Goal: Information Seeking & Learning: Learn about a topic

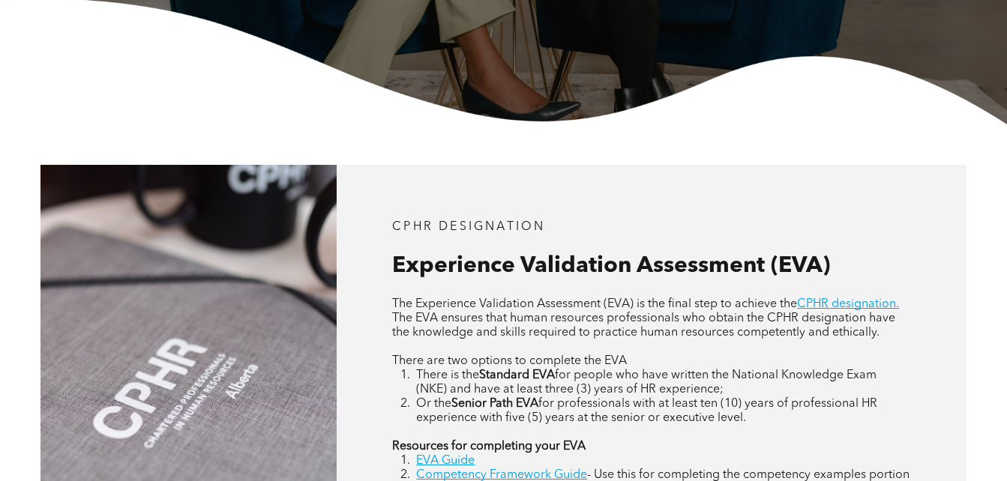
scroll to position [525, 0]
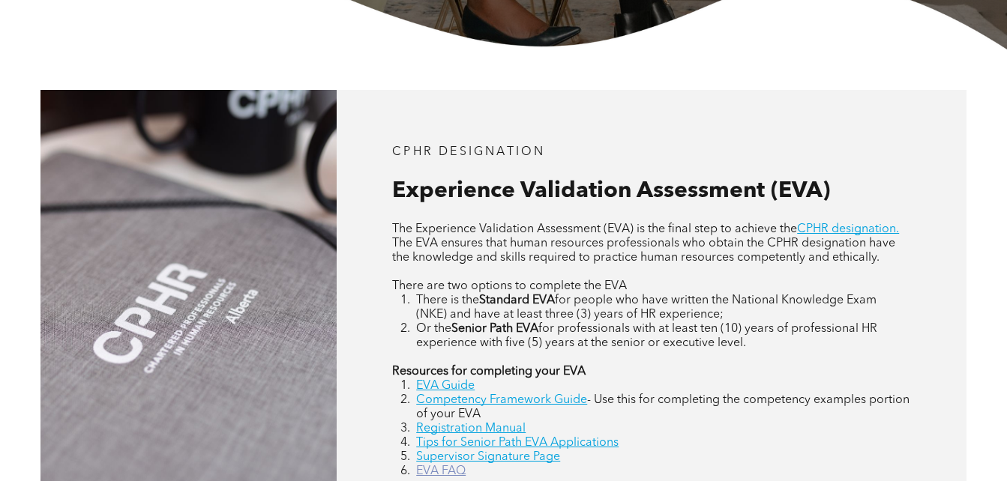
click at [445, 469] on link "EVA FAQ" at bounding box center [440, 472] width 49 height 12
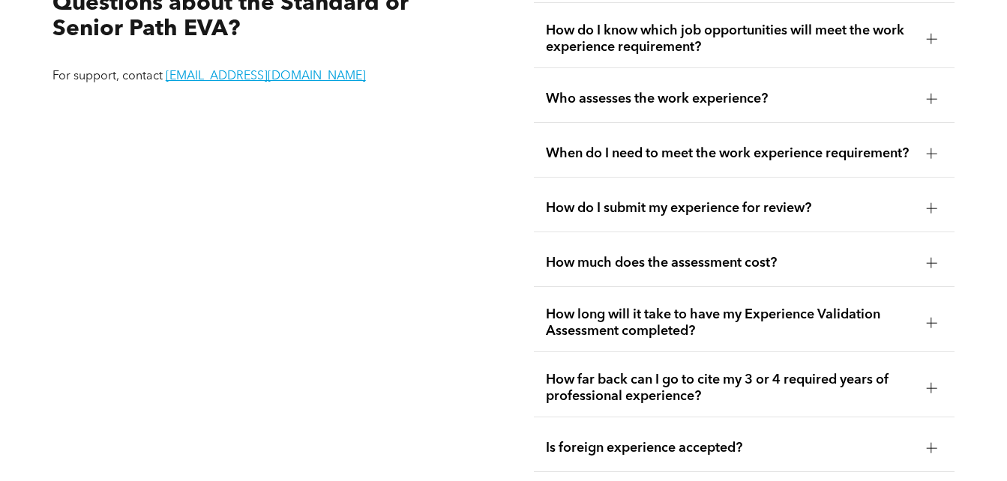
scroll to position [2570, 0]
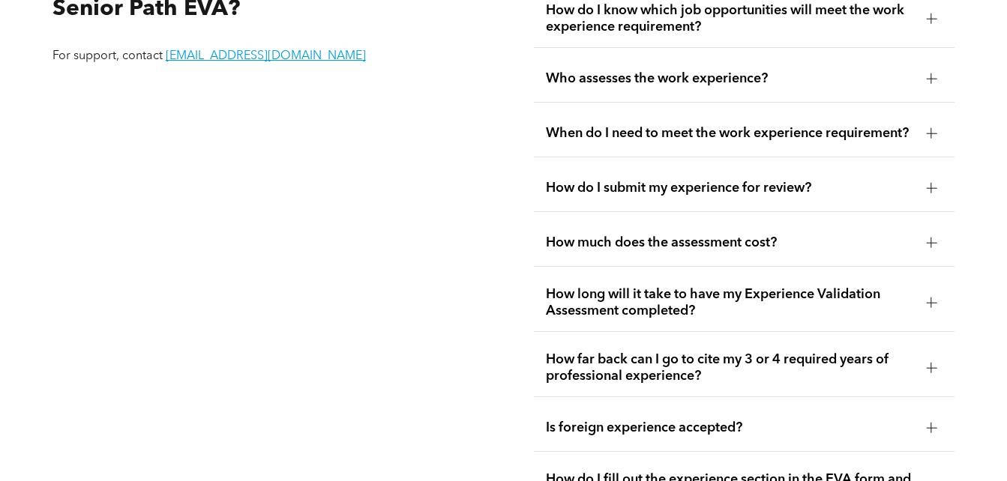
click at [931, 248] on div at bounding box center [931, 243] width 1 height 10
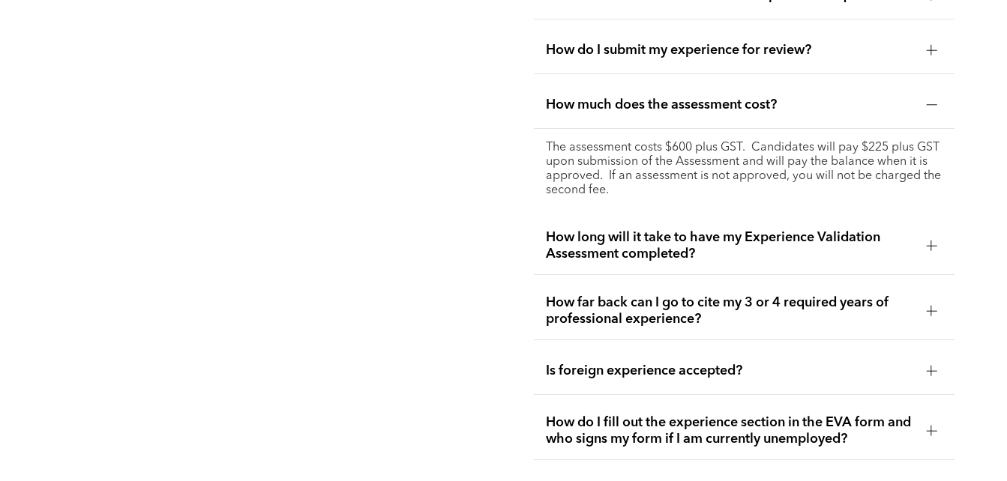
scroll to position [2720, 0]
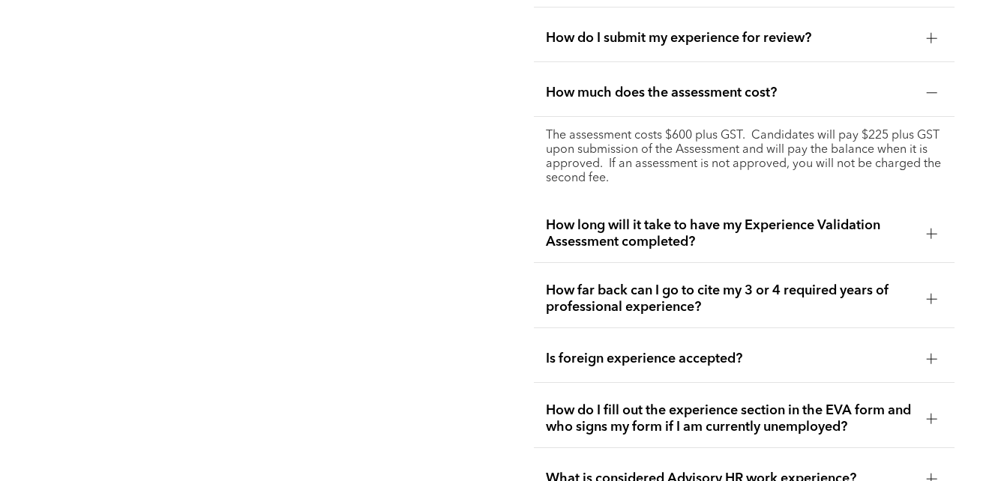
click at [928, 359] on div at bounding box center [931, 358] width 10 height 1
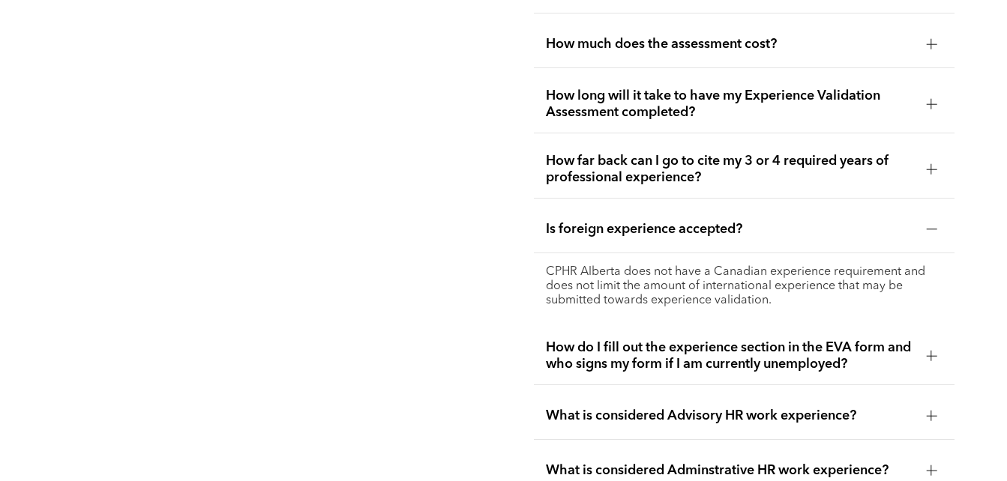
scroll to position [2795, 0]
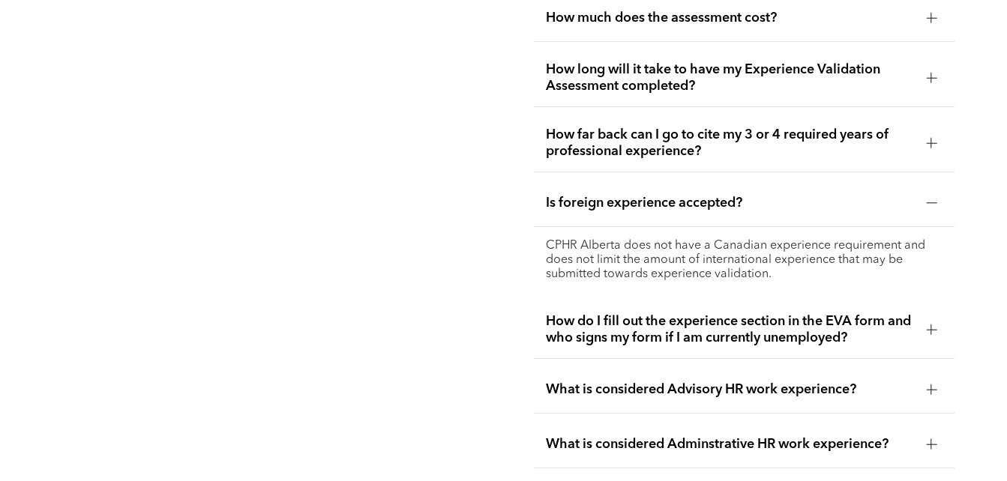
click at [927, 387] on div at bounding box center [931, 390] width 10 height 10
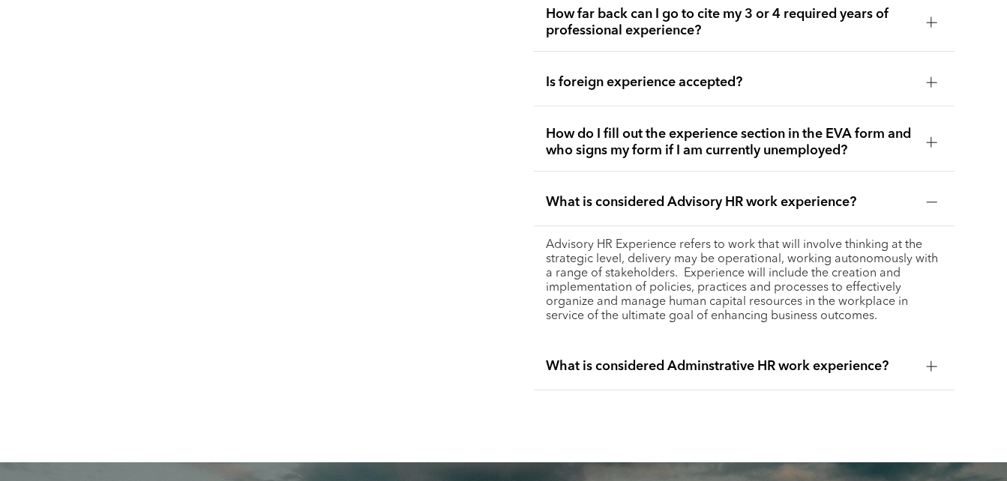
scroll to position [2945, 0]
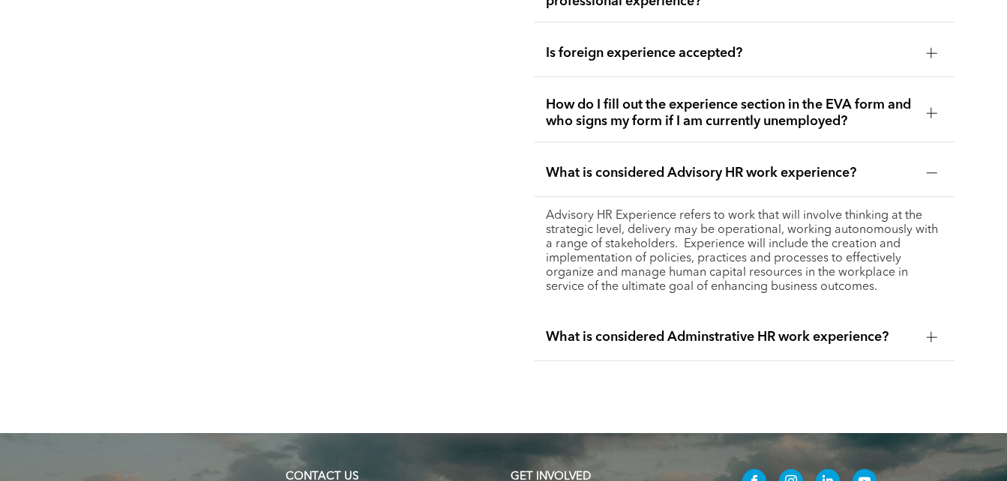
click at [932, 334] on div at bounding box center [931, 337] width 10 height 10
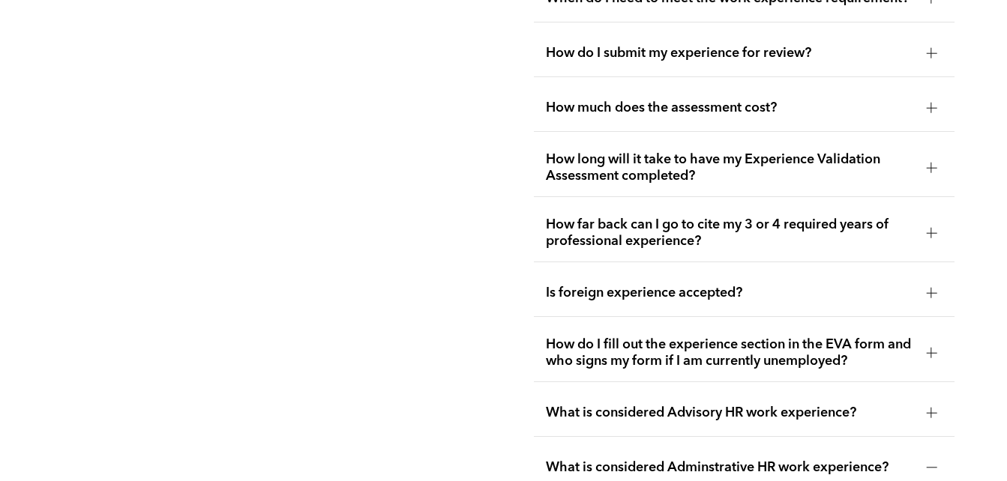
scroll to position [2645, 0]
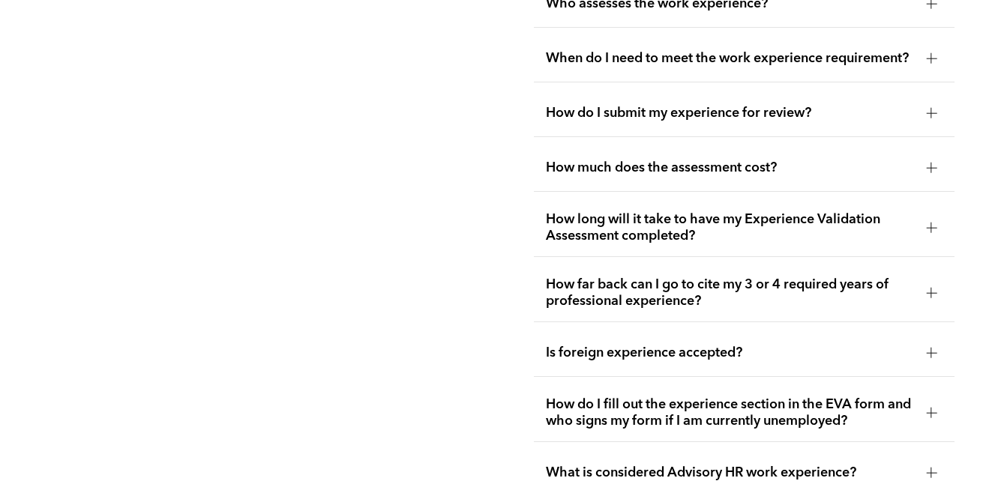
click at [933, 297] on div at bounding box center [931, 293] width 10 height 10
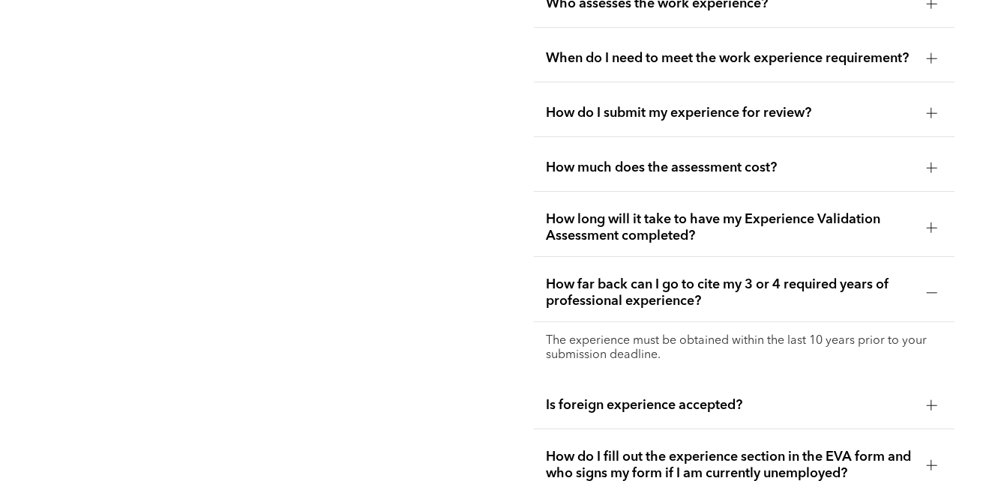
scroll to position [2720, 0]
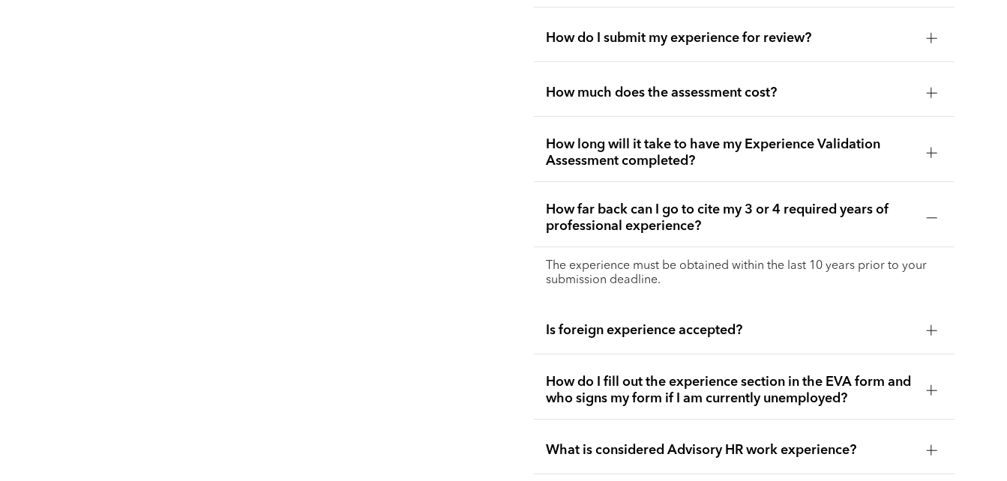
click at [930, 388] on div at bounding box center [931, 390] width 10 height 10
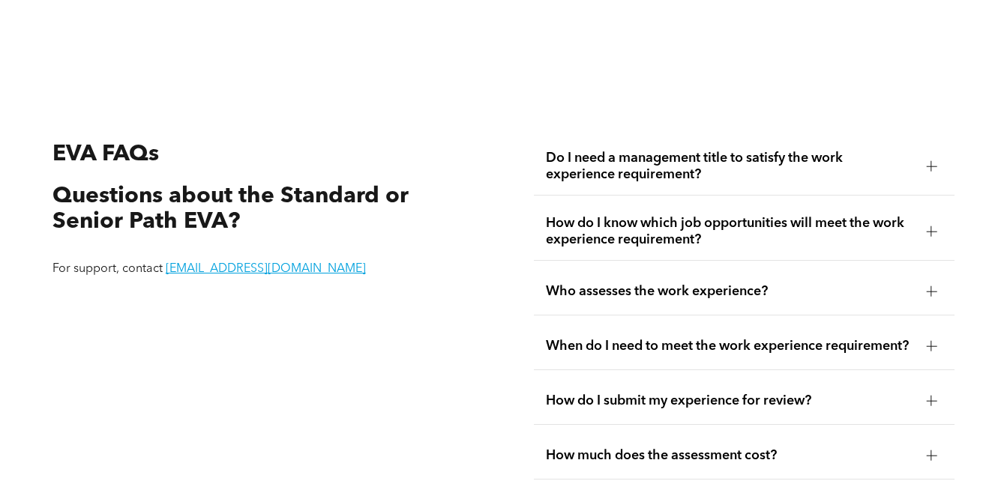
scroll to position [2346, 0]
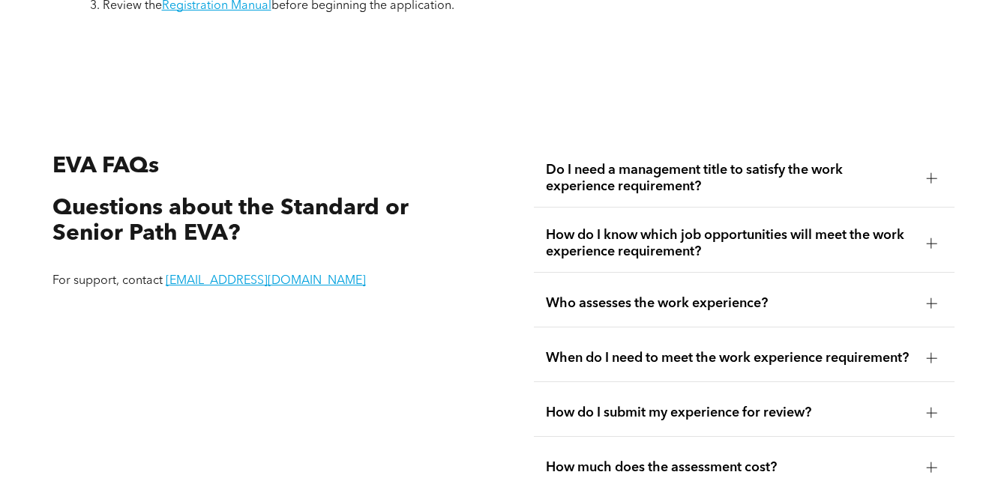
click at [928, 173] on div at bounding box center [931, 178] width 10 height 10
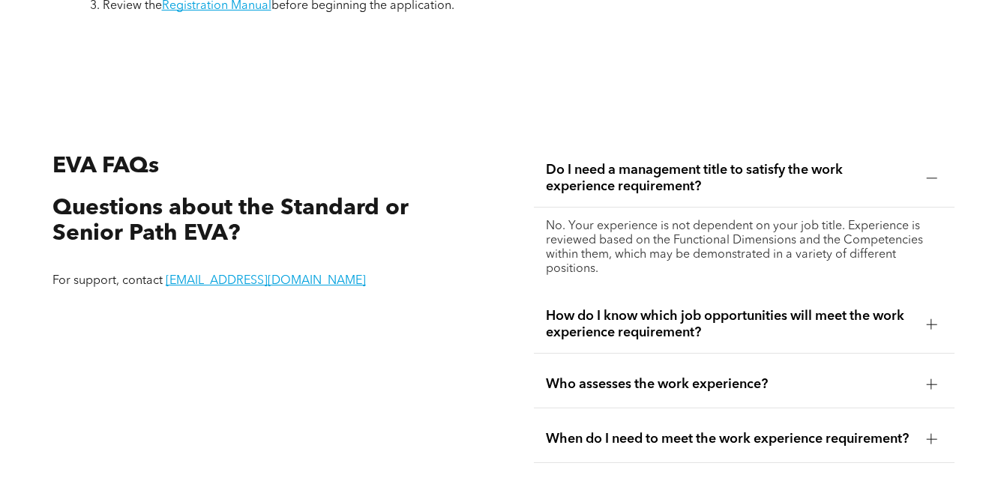
click at [933, 324] on div at bounding box center [931, 324] width 10 height 1
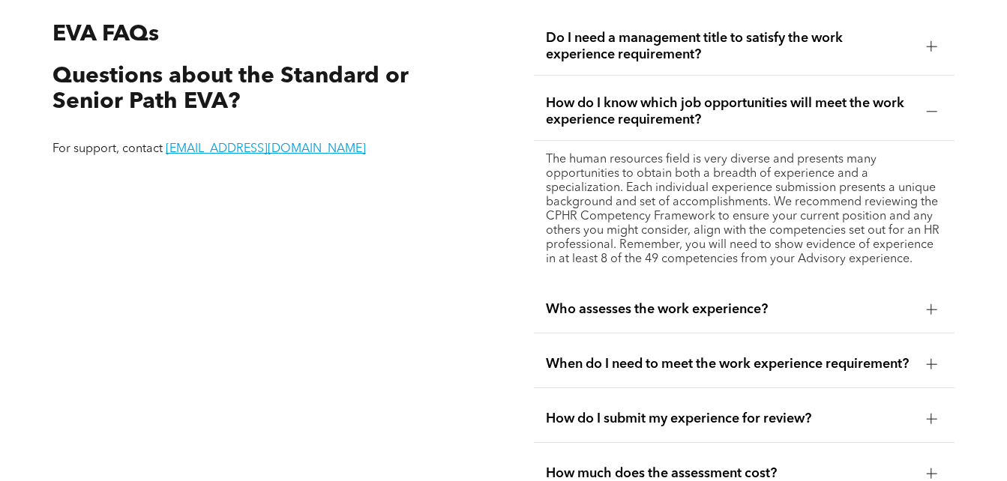
scroll to position [2496, 0]
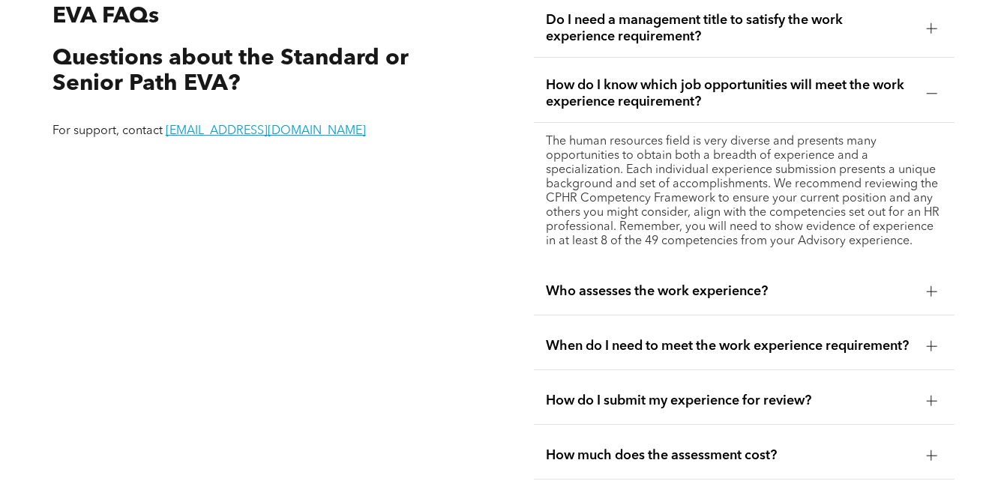
click at [927, 288] on div at bounding box center [931, 291] width 10 height 10
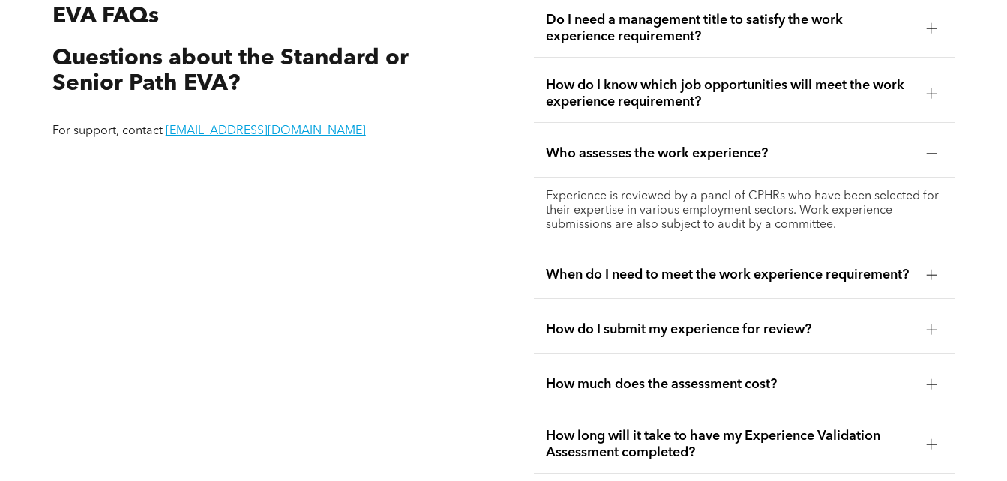
click at [931, 275] on div at bounding box center [931, 275] width 1 height 10
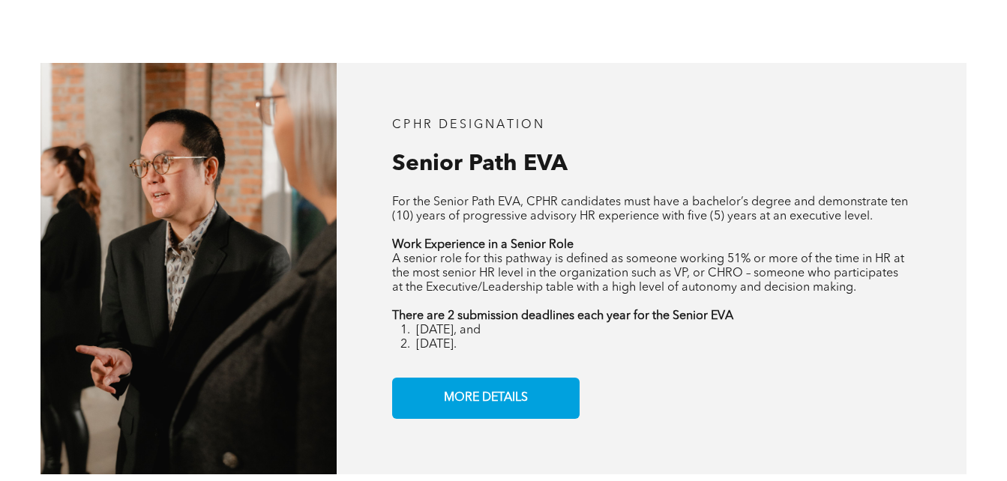
scroll to position [1596, 0]
